Goal: Communication & Community: Participate in discussion

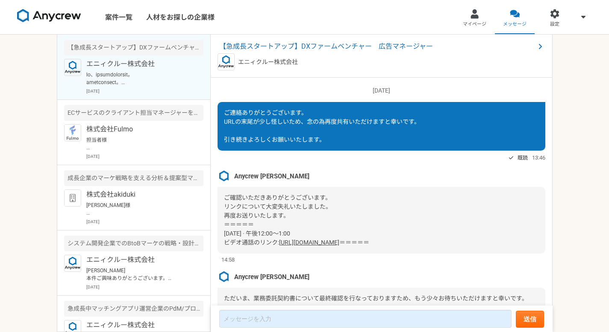
scroll to position [918, 0]
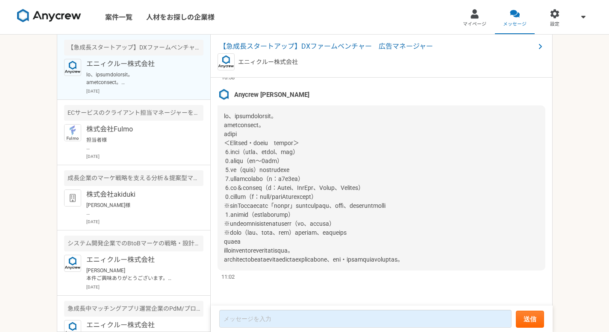
click at [462, 147] on div at bounding box center [381, 188] width 328 height 165
click at [388, 153] on div at bounding box center [381, 188] width 328 height 165
click at [575, 256] on div "案件一覧 人材をお探しの企業様 マイページ メッセージ 設定 【急成長スタートアップ】DXファームベンチャー　広告マネージャー エニィクルー株式会社 [DAT…" at bounding box center [304, 166] width 609 height 332
click at [573, 168] on div "案件一覧 人材をお探しの企業様 マイページ メッセージ 設定 【急成長スタートアップ】DXファームベンチャー　広告マネージャー エニィクルー株式会社 [DAT…" at bounding box center [304, 166] width 609 height 332
click at [241, 7] on nav "案件一覧 人材をお探しの企業様 マイページ メッセージ 設定" at bounding box center [304, 17] width 609 height 34
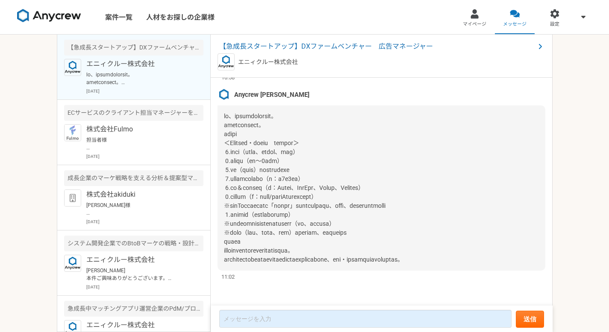
click at [306, 13] on nav "案件一覧 人材をお探しの企業様 マイページ メッセージ 設定" at bounding box center [304, 17] width 609 height 34
click at [413, 138] on div at bounding box center [381, 188] width 328 height 165
click at [403, 222] on span at bounding box center [313, 188] width 179 height 150
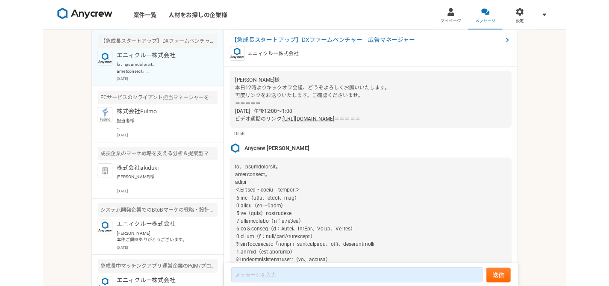
scroll to position [774, 0]
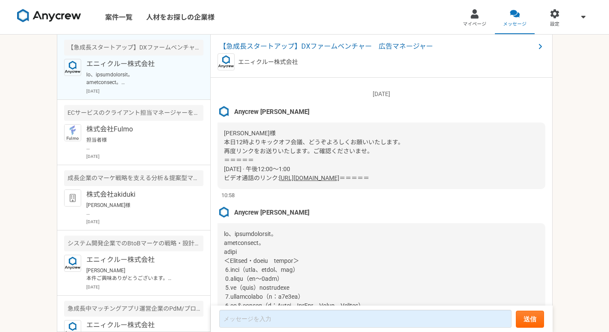
click at [326, 182] on link "[URL][DOMAIN_NAME]" at bounding box center [309, 178] width 60 height 7
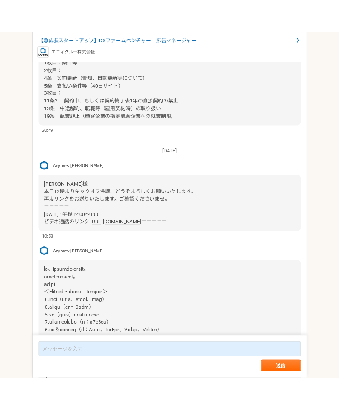
scroll to position [861, 0]
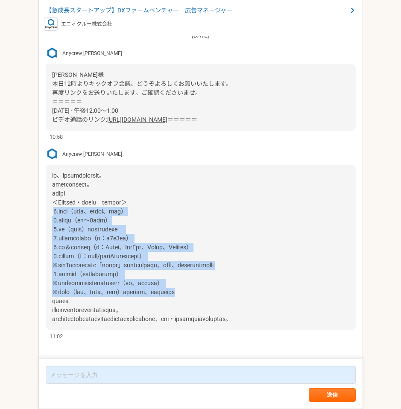
drag, startPoint x: 53, startPoint y: 201, endPoint x: 303, endPoint y: 284, distance: 263.9
click at [303, 284] on div at bounding box center [201, 247] width 310 height 165
copy span "1.現状共有（事業状況、チーム構成、課題等） 2.中長期目標（半年〜[DATE]等） 3.直近（今週から）取り組むべきタスク等 4.ミーティングタイミング（例…"
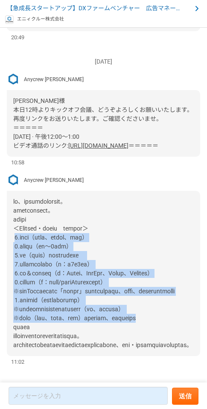
scroll to position [946, 0]
click at [91, 267] on span at bounding box center [102, 273] width 179 height 150
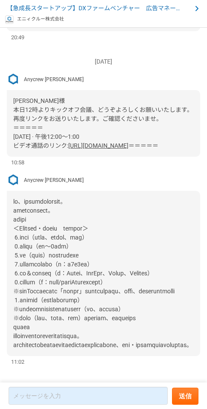
click at [90, 266] on span at bounding box center [102, 273] width 179 height 150
drag, startPoint x: 106, startPoint y: 180, endPoint x: 110, endPoint y: 177, distance: 4.9
click at [110, 191] on div at bounding box center [104, 273] width 194 height 165
click at [82, 191] on div at bounding box center [104, 273] width 194 height 165
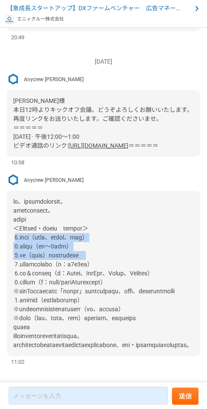
drag, startPoint x: 15, startPoint y: 189, endPoint x: 147, endPoint y: 208, distance: 132.9
click at [147, 208] on div at bounding box center [104, 273] width 194 height 165
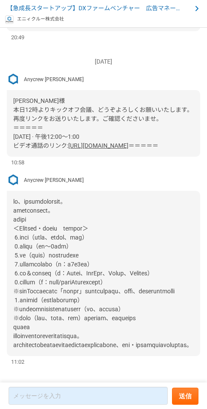
click at [105, 234] on div at bounding box center [104, 273] width 194 height 165
click at [103, 174] on div "Anycrew [PERSON_NAME]" at bounding box center [104, 180] width 194 height 13
click at [124, 174] on div "Anycrew [PERSON_NAME]" at bounding box center [104, 180] width 194 height 13
click at [88, 174] on div "Anycrew [PERSON_NAME]" at bounding box center [104, 180] width 194 height 13
